Goal: Navigation & Orientation: Find specific page/section

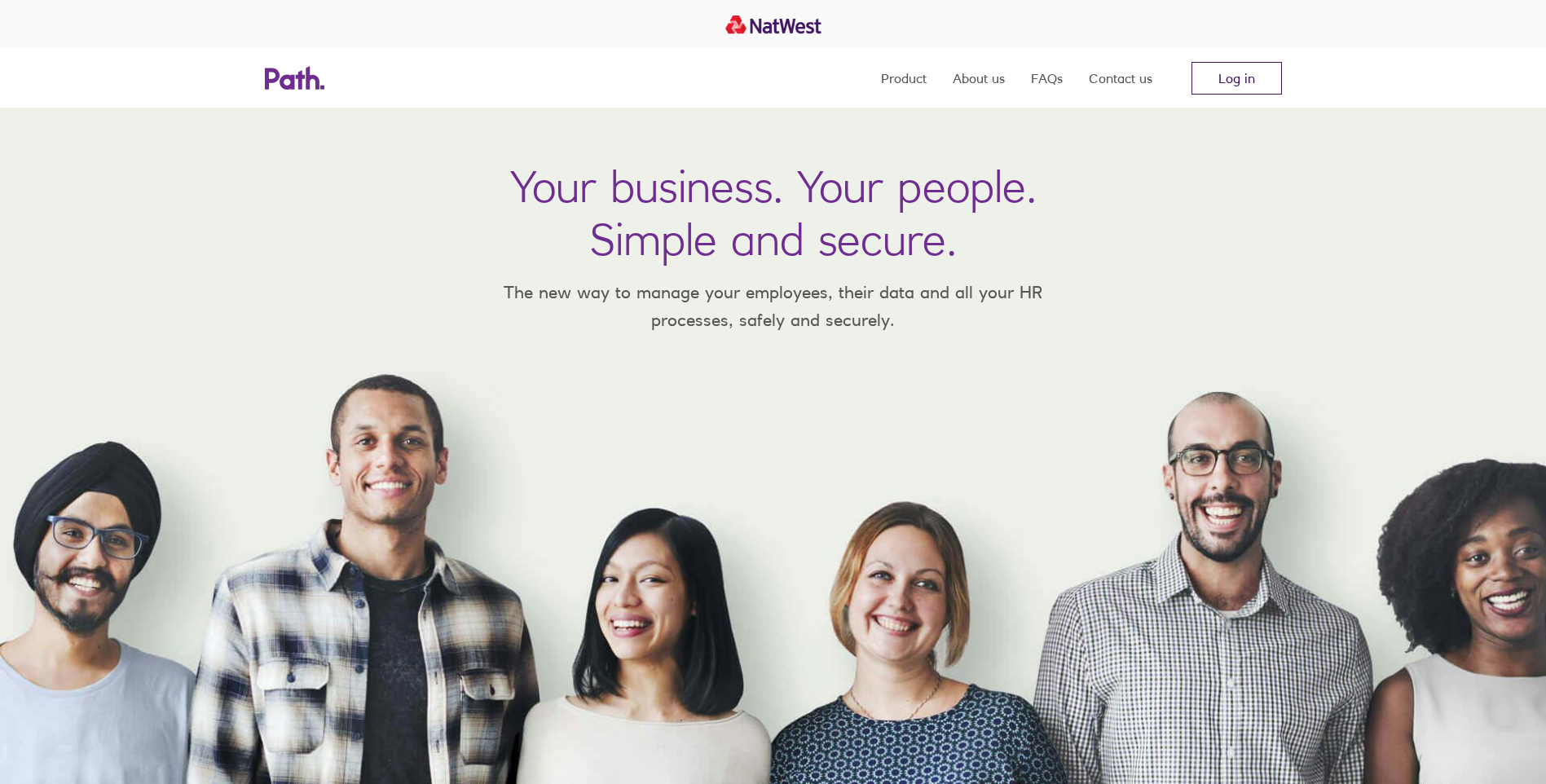
click at [1232, 76] on link "Log in" at bounding box center [1236, 77] width 90 height 32
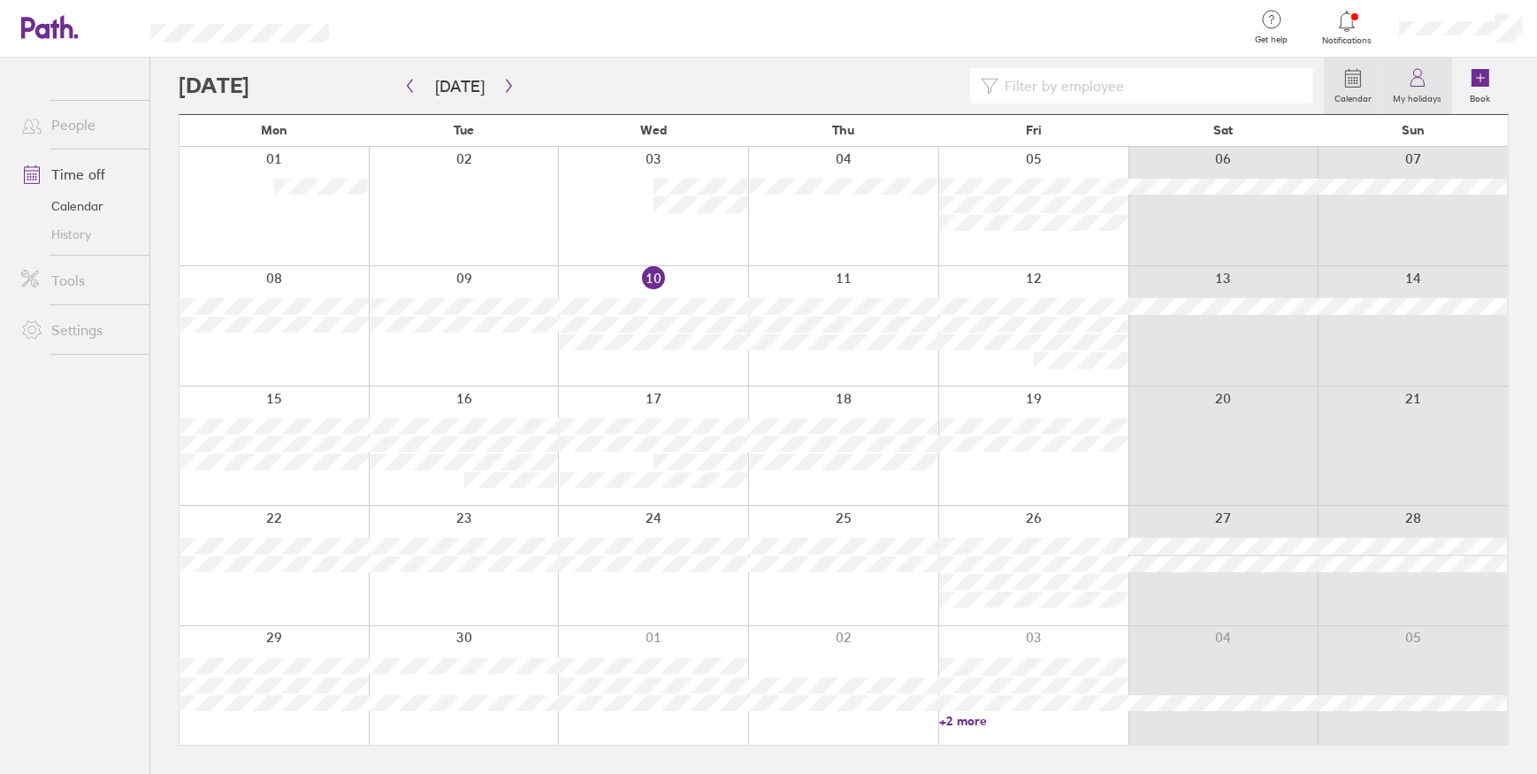
click at [1423, 82] on icon at bounding box center [1417, 77] width 21 height 21
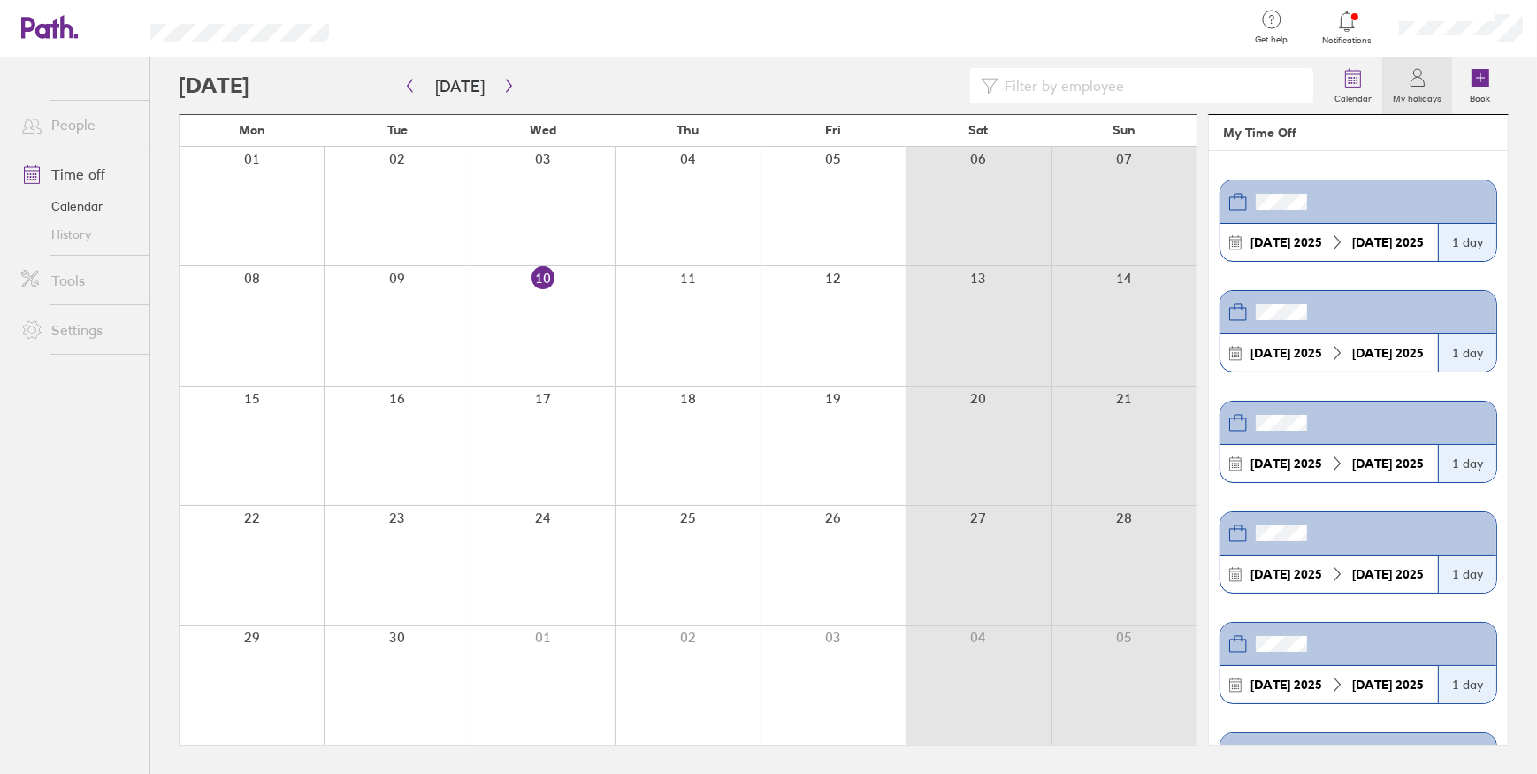
click at [1428, 91] on label "My holidays" at bounding box center [1417, 96] width 70 height 16
click at [79, 172] on link "Time off" at bounding box center [78, 174] width 142 height 35
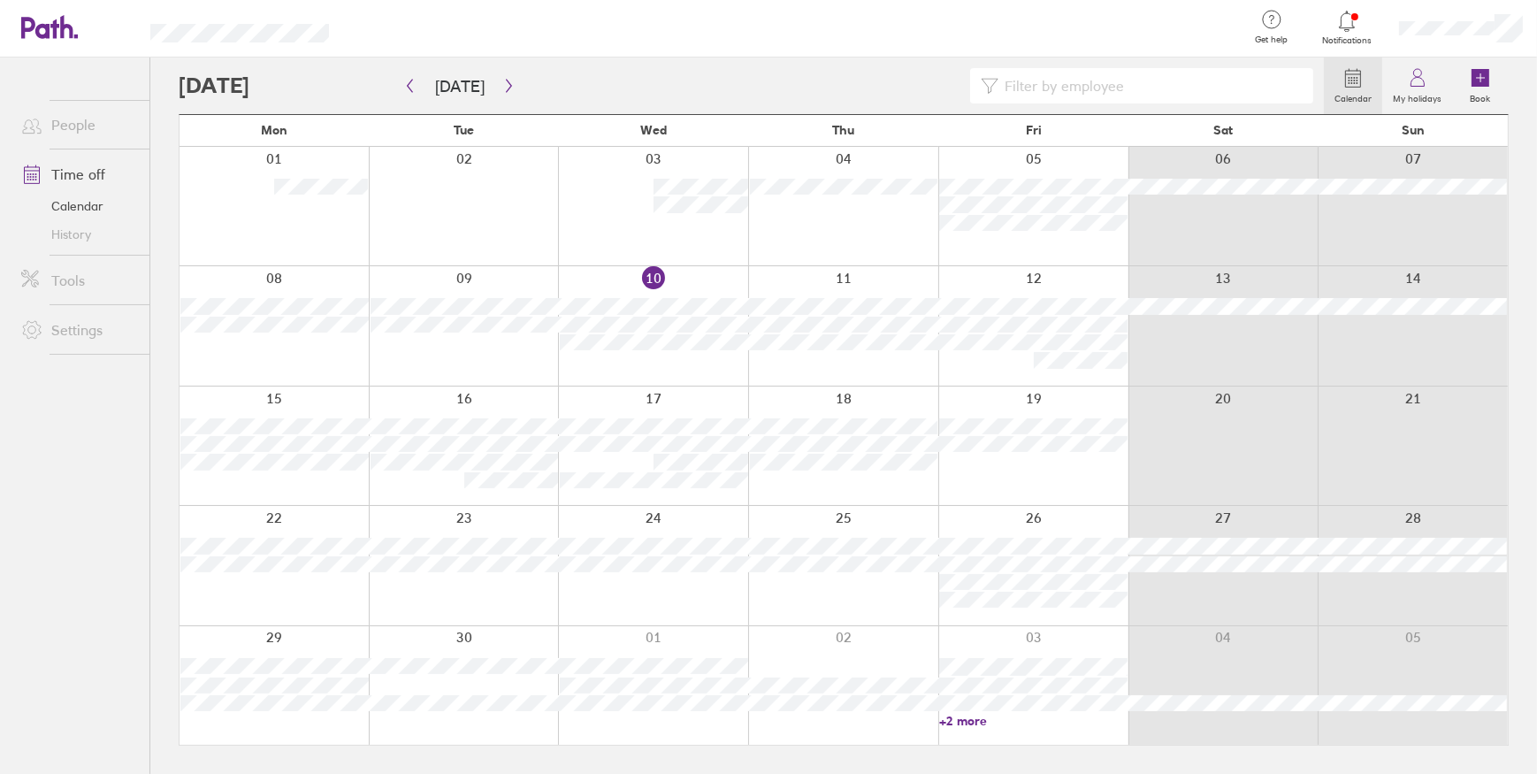
click at [80, 211] on link "Calendar" at bounding box center [78, 206] width 142 height 28
click at [78, 239] on link "History" at bounding box center [78, 234] width 142 height 28
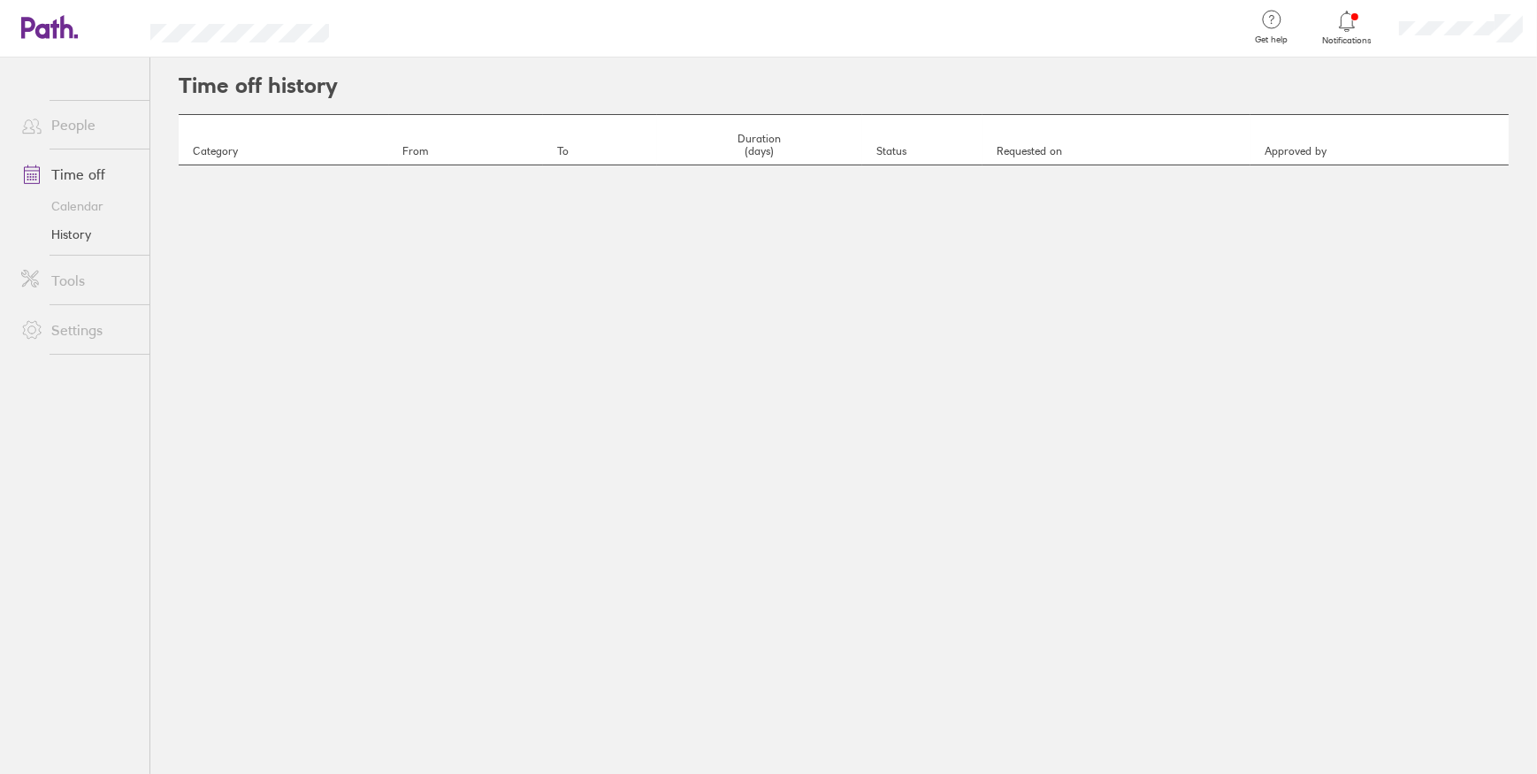
click at [80, 174] on link "Time off" at bounding box center [78, 174] width 142 height 35
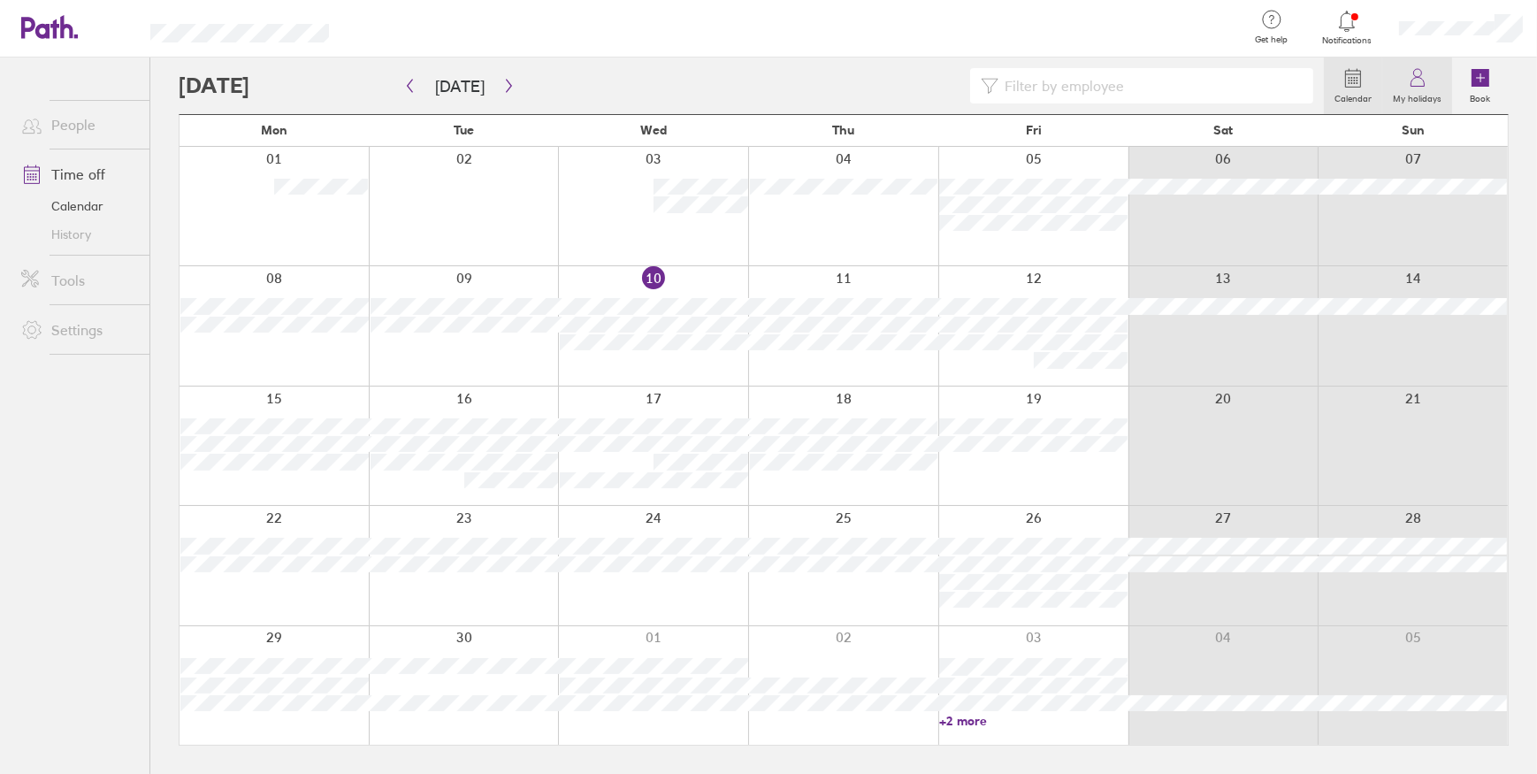
click at [1411, 96] on label "My holidays" at bounding box center [1417, 96] width 70 height 16
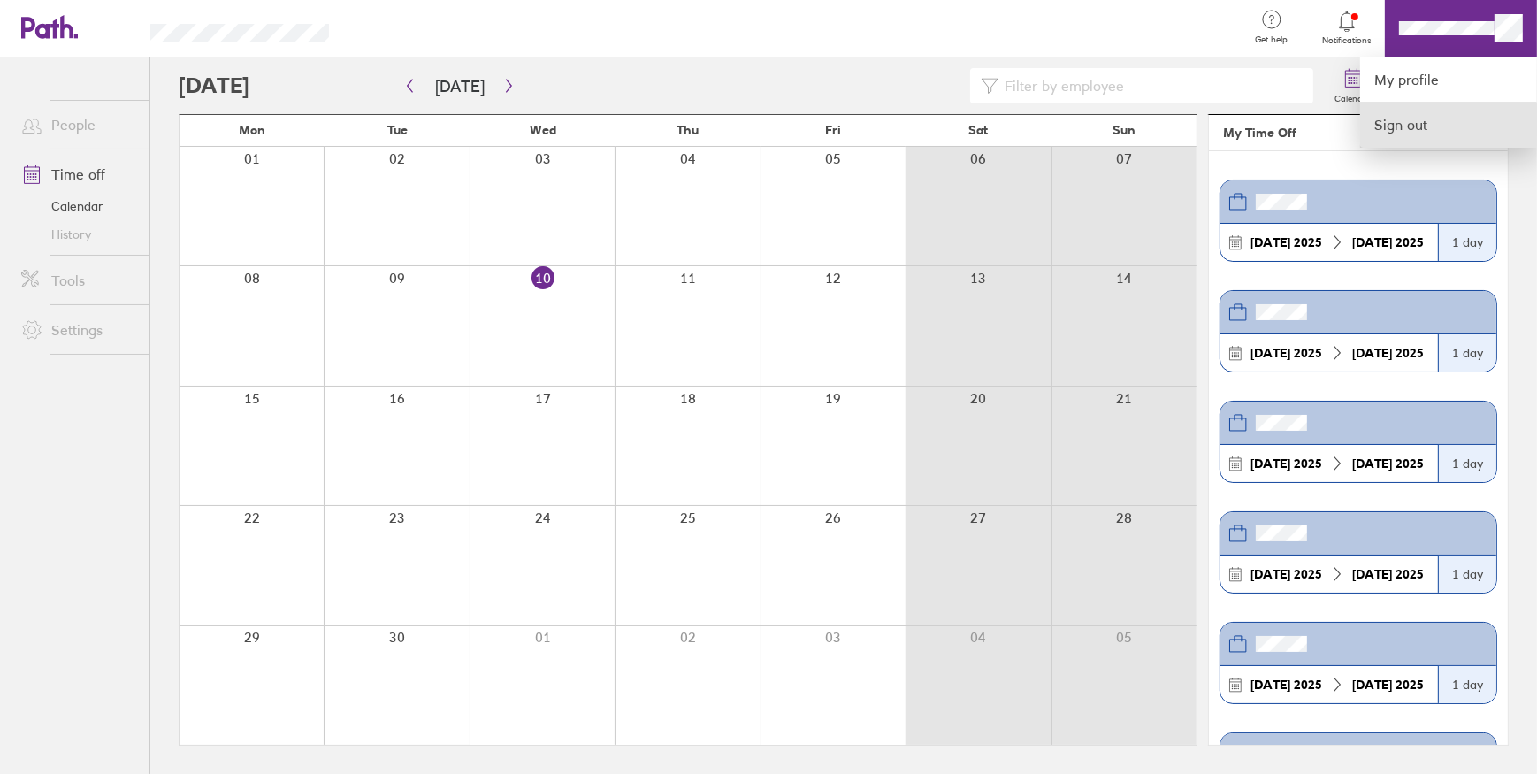
click at [1420, 133] on link "Sign out" at bounding box center [1448, 125] width 177 height 44
